Goal: Task Accomplishment & Management: Manage account settings

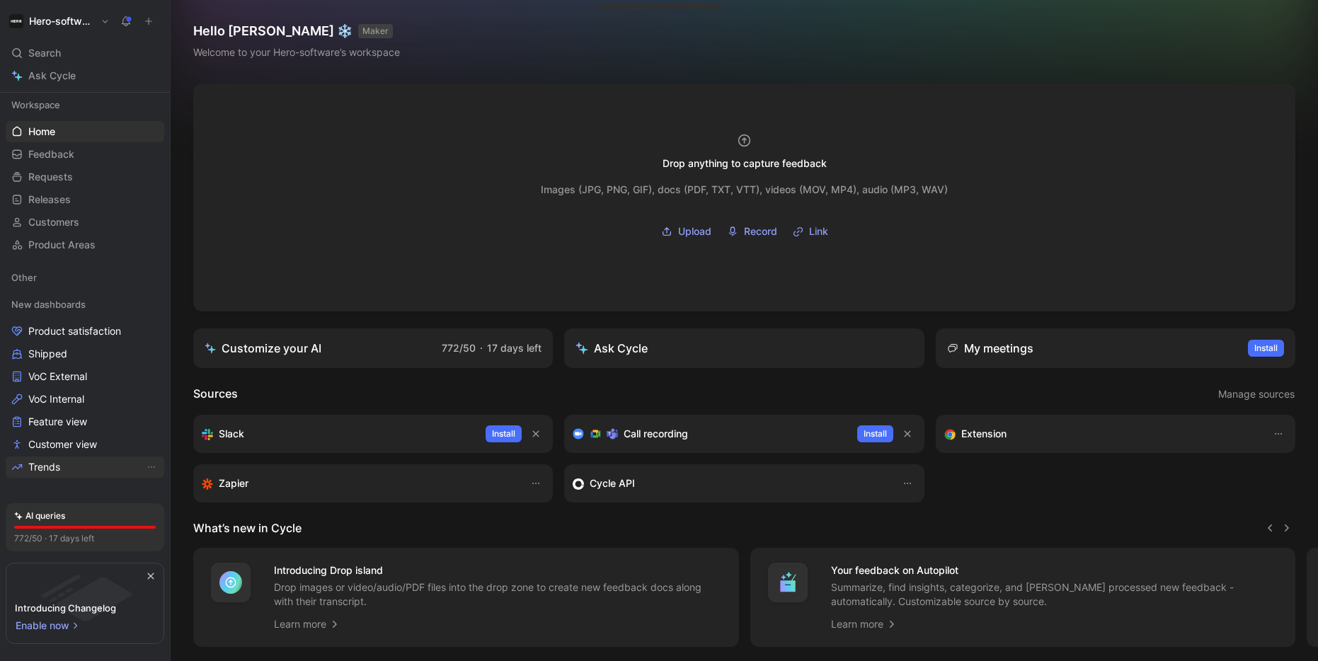
scroll to position [57, 0]
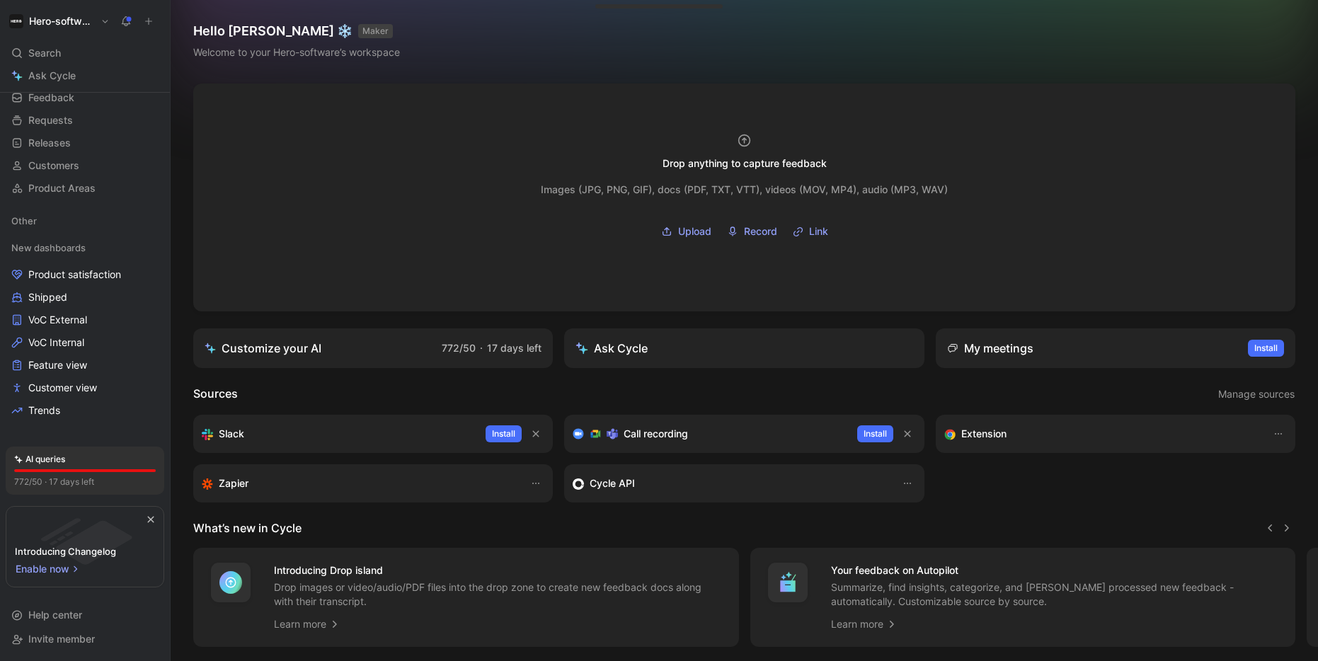
click at [88, 15] on h1 "Hero-software" at bounding box center [62, 21] width 66 height 13
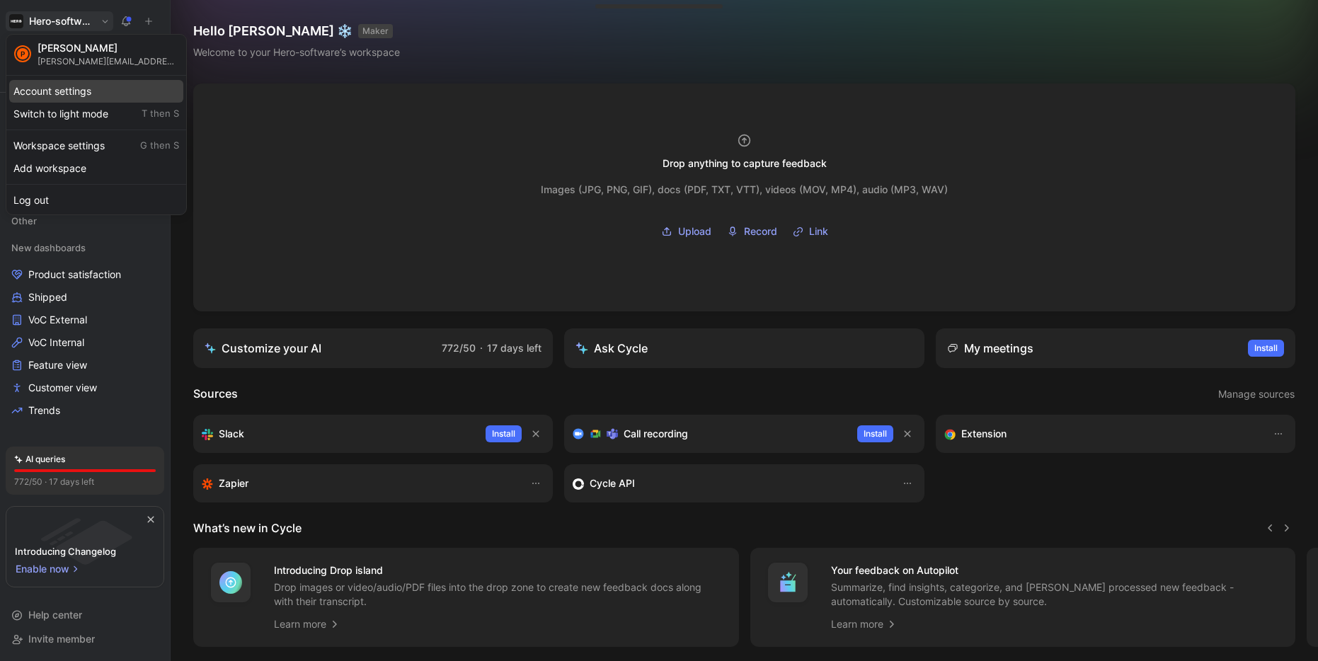
click at [72, 93] on div "Account settings" at bounding box center [96, 91] width 174 height 23
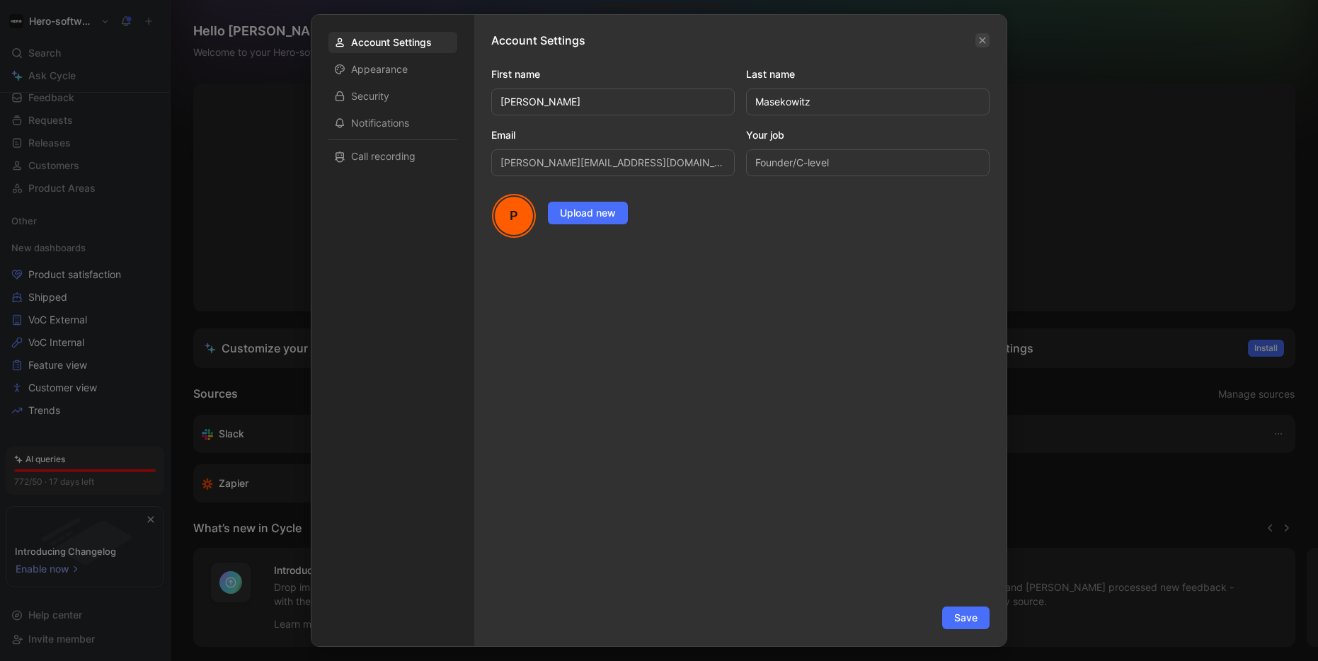
click at [979, 44] on icon "button" at bounding box center [983, 40] width 8 height 8
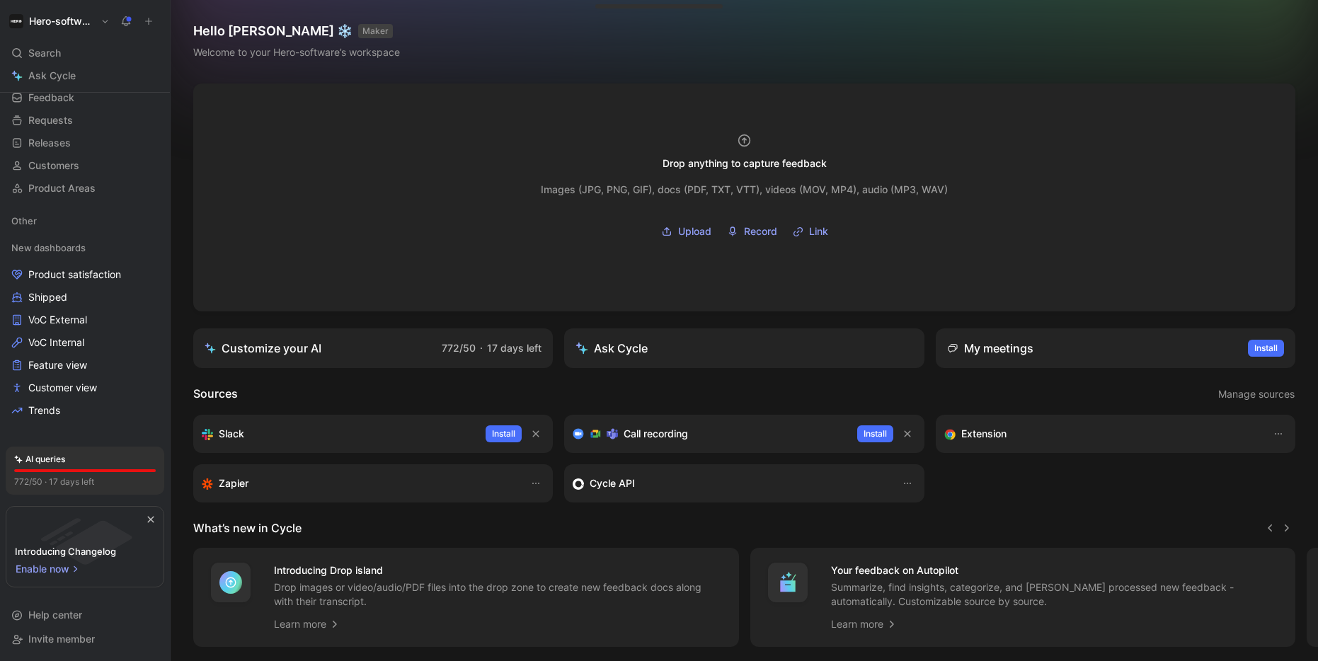
click at [83, 23] on h1 "Hero-software" at bounding box center [62, 21] width 66 height 13
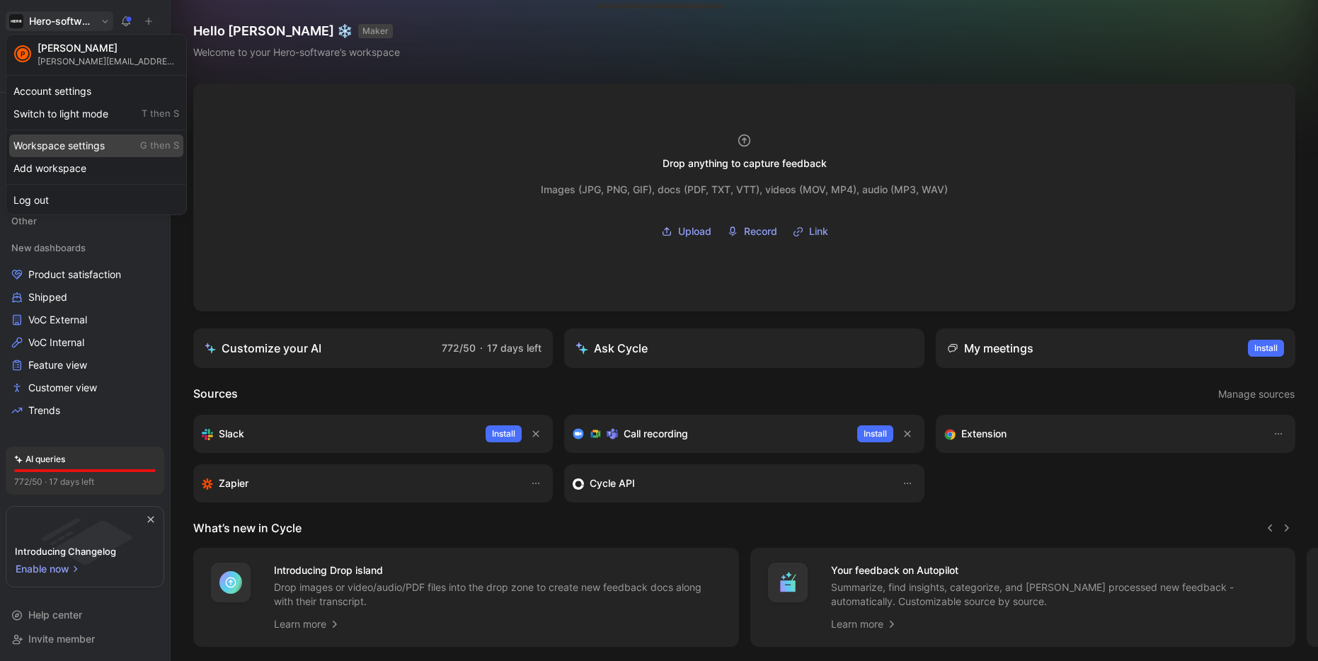
click at [62, 142] on div "Workspace settings G then S" at bounding box center [96, 146] width 174 height 23
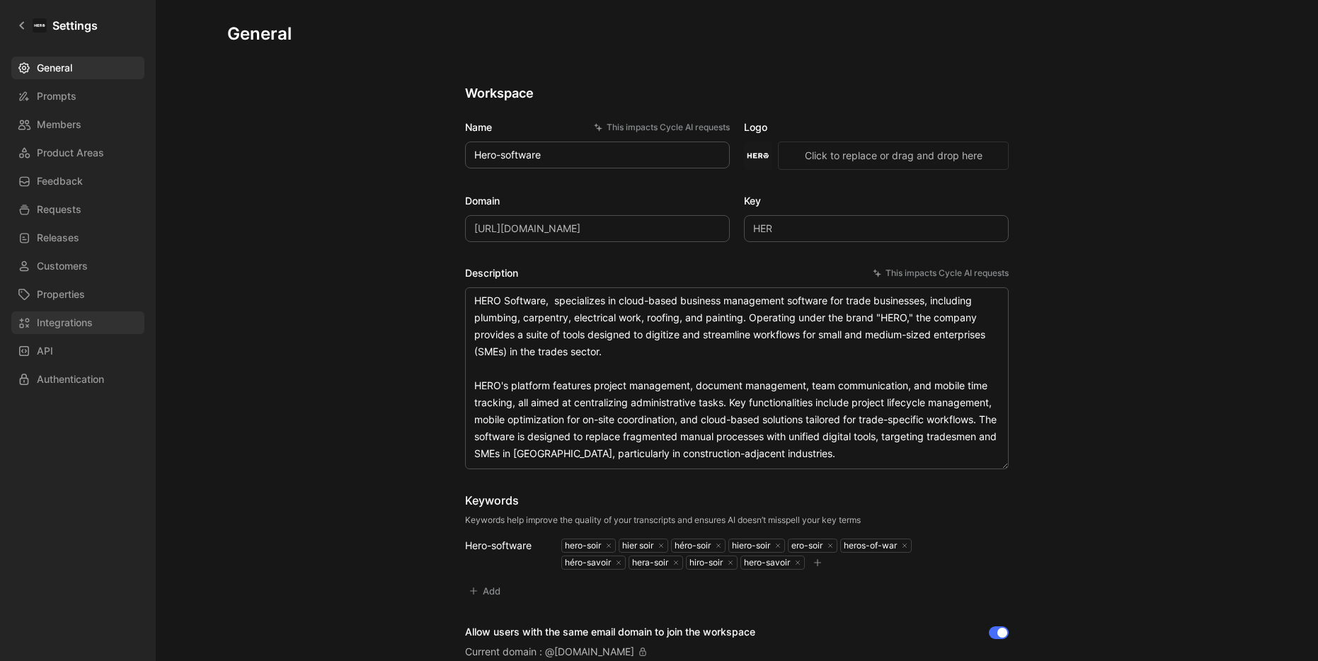
click at [64, 314] on span "Integrations" at bounding box center [65, 322] width 56 height 17
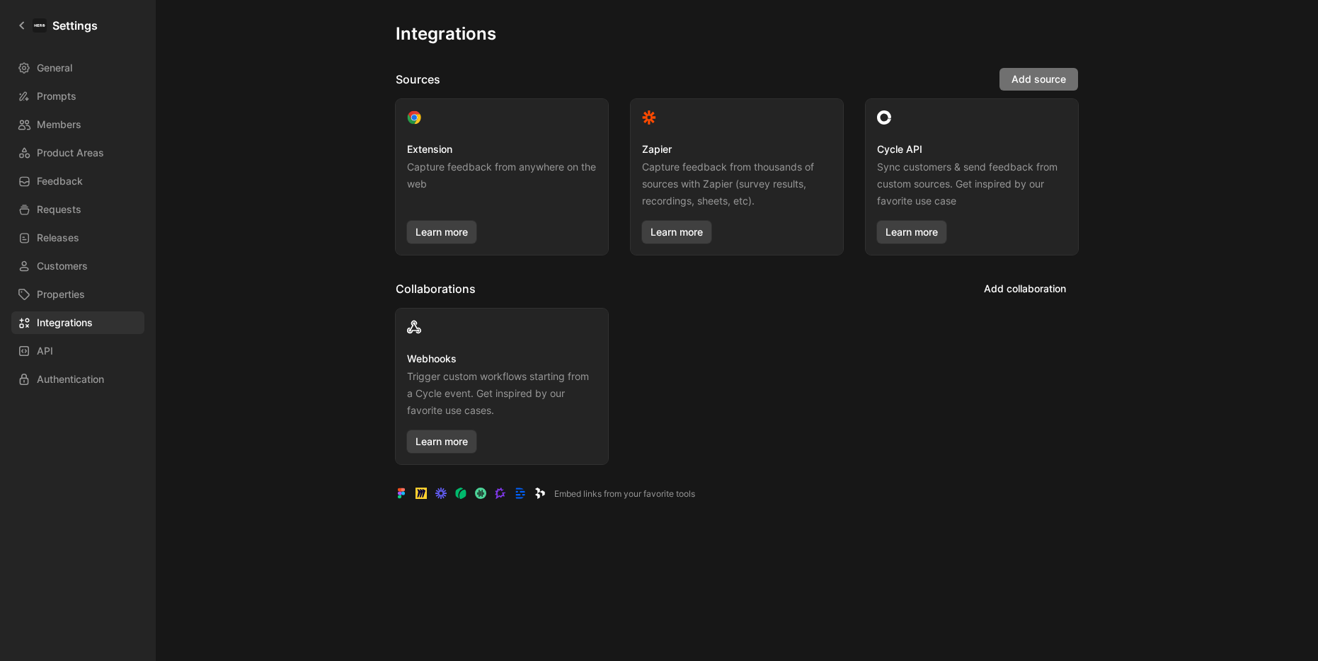
click at [1056, 76] on span "Add source" at bounding box center [1039, 79] width 55 height 17
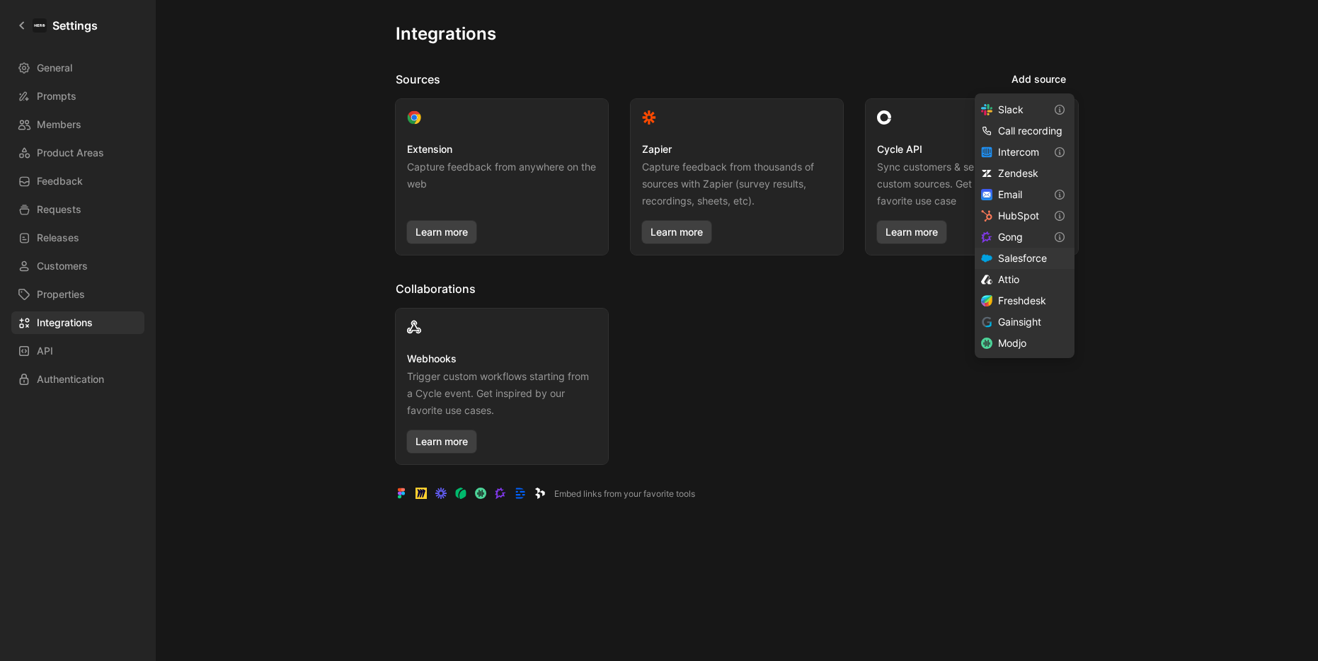
click at [1023, 253] on span "Salesforce" at bounding box center [1022, 258] width 49 height 12
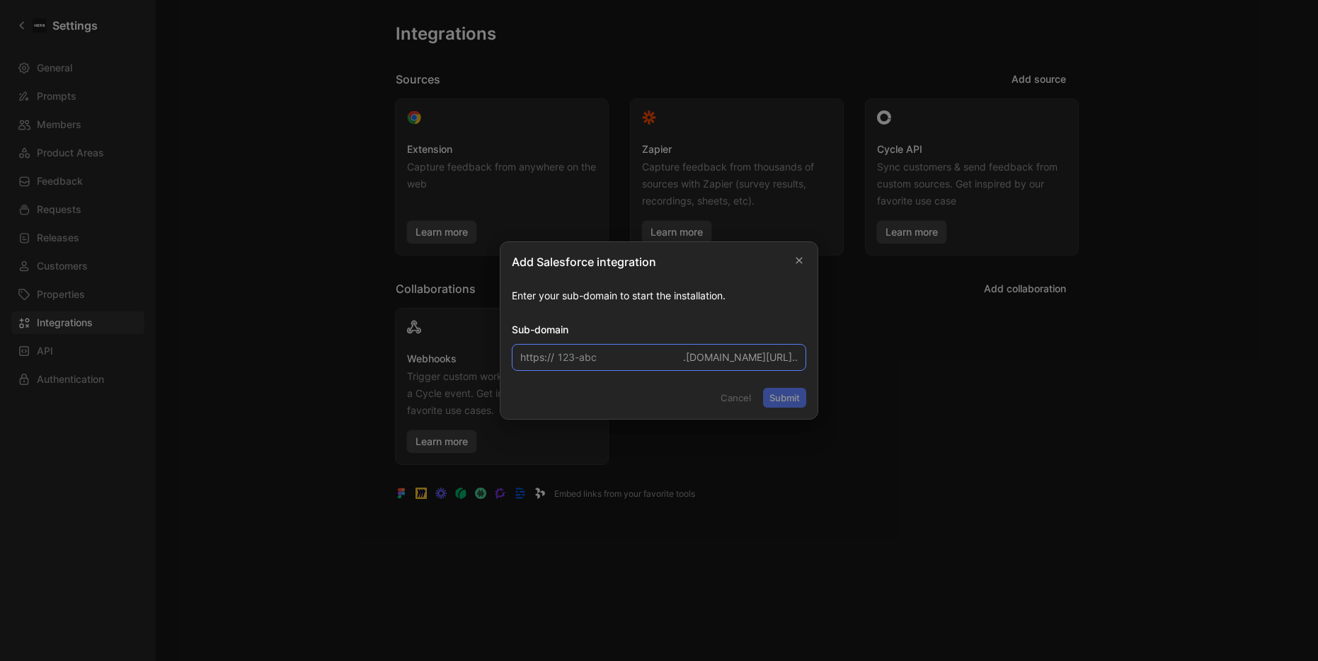
click at [634, 357] on input at bounding box center [659, 357] width 295 height 27
click at [600, 357] on input at bounding box center [659, 357] width 295 height 27
click at [644, 360] on input at bounding box center [659, 357] width 295 height 27
type input "[PERSON_NAME]"
click at [792, 402] on button "Submit" at bounding box center [784, 398] width 43 height 20
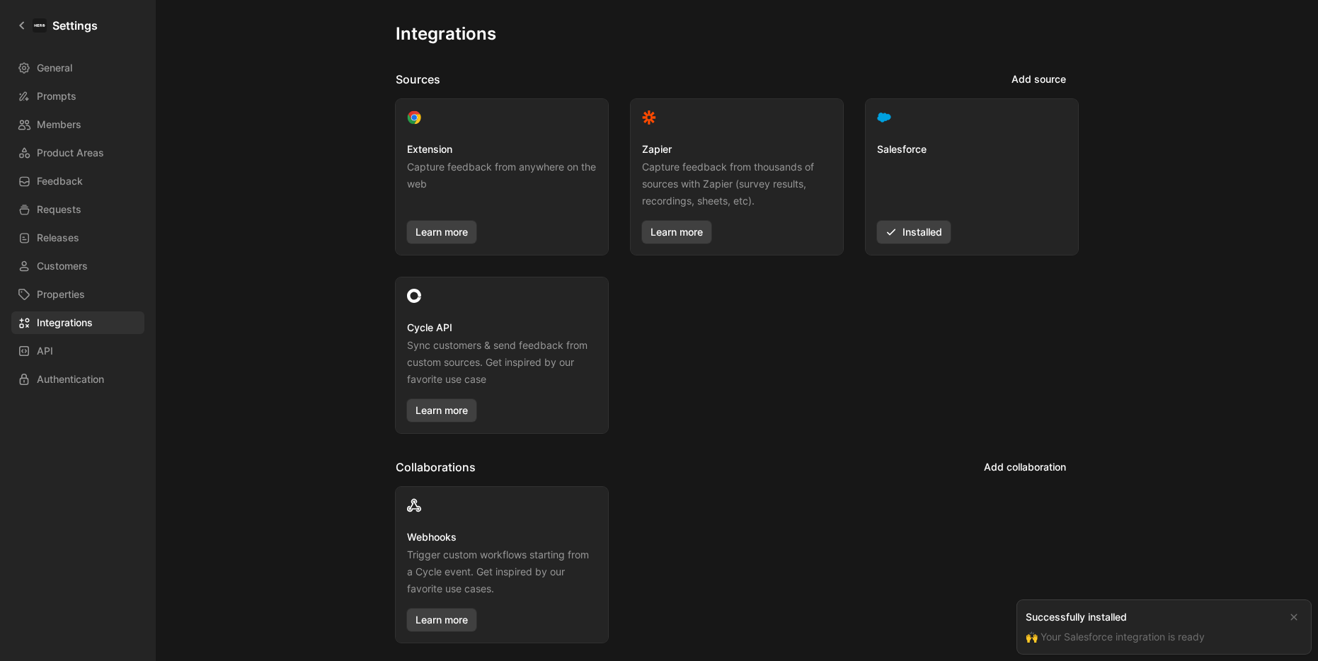
click at [942, 143] on div "Salesforce Installed" at bounding box center [972, 192] width 190 height 103
click at [960, 129] on div at bounding box center [972, 119] width 190 height 19
click at [894, 118] on div at bounding box center [972, 119] width 190 height 19
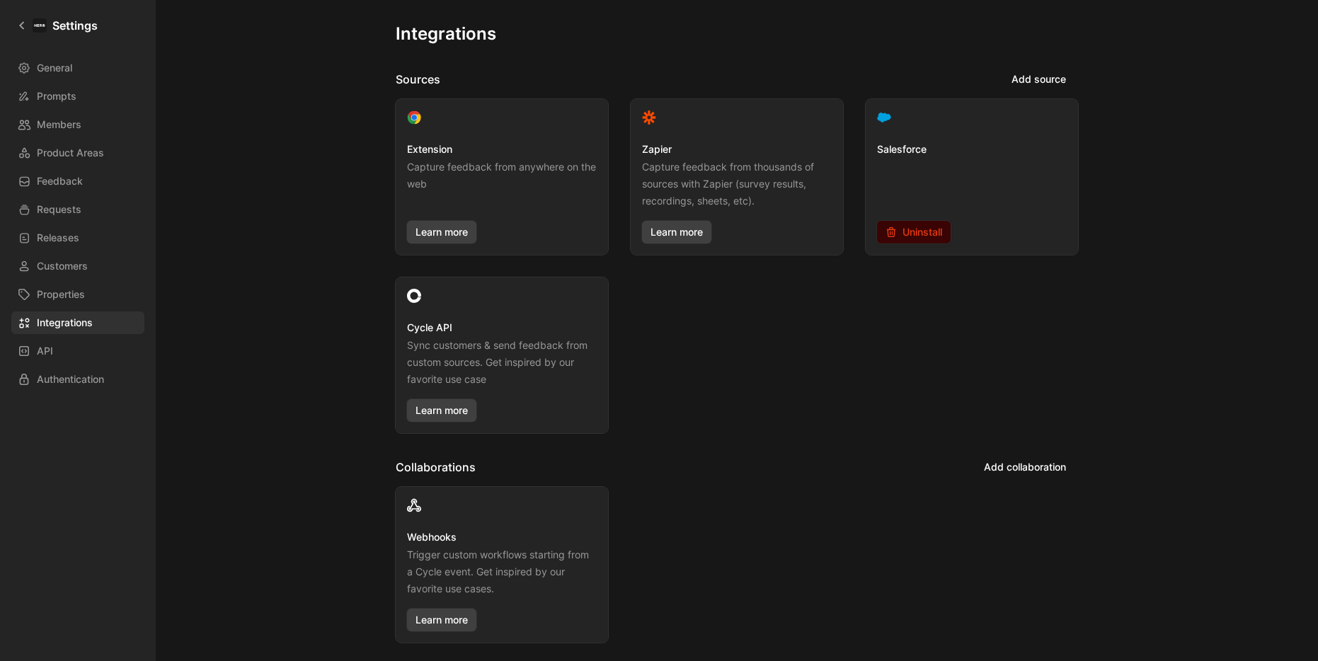
click at [913, 234] on span "Uninstall" at bounding box center [914, 232] width 57 height 17
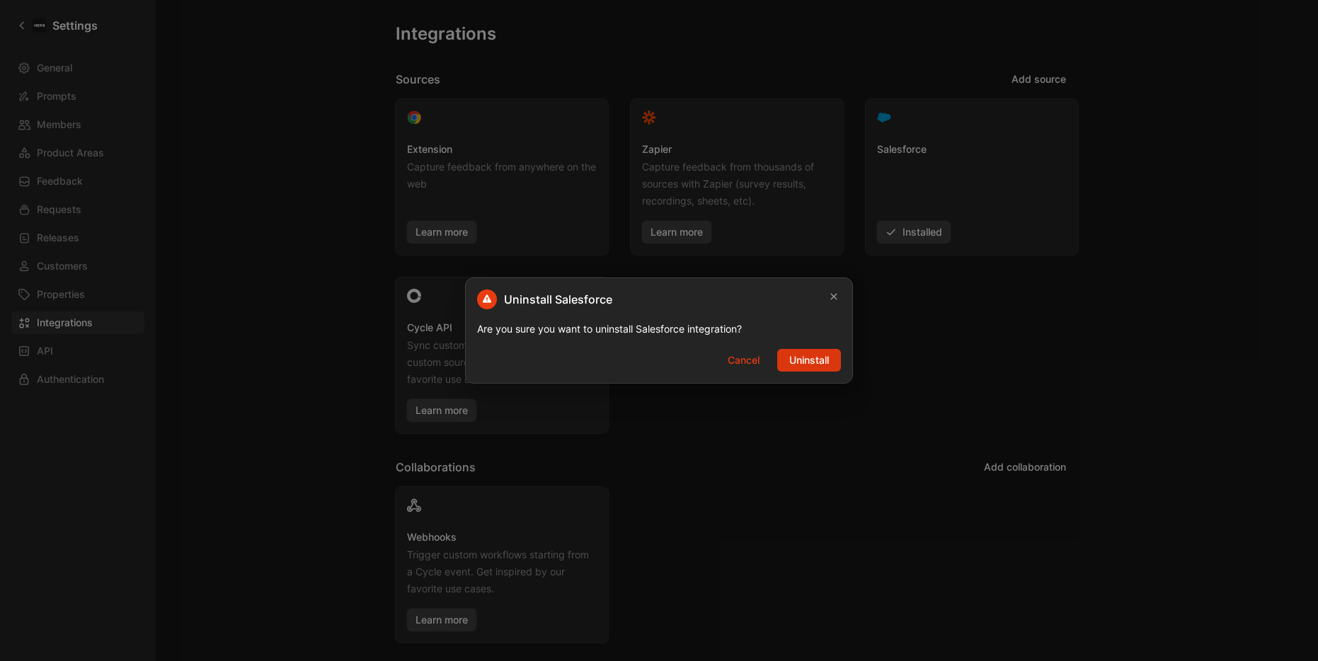
click at [814, 357] on span "Uninstall" at bounding box center [809, 360] width 40 height 17
